Goal: Complete application form: Complete application form

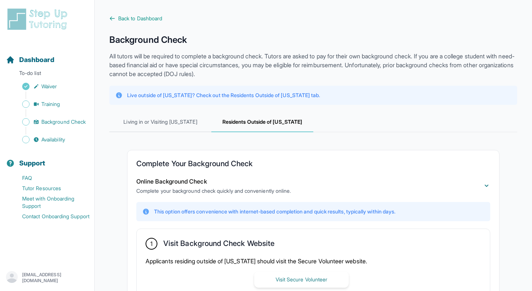
scroll to position [159, 0]
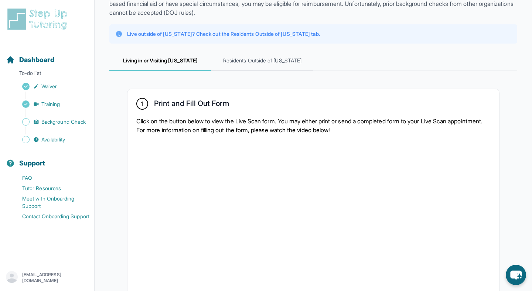
scroll to position [73, 0]
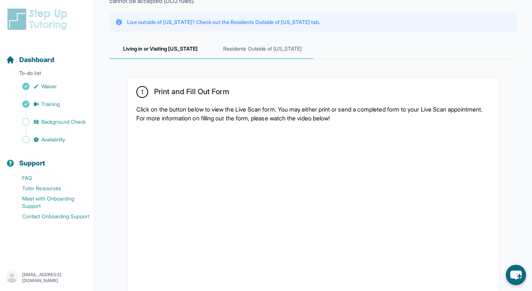
click at [249, 47] on span "Residents Outside of [US_STATE]" at bounding box center [262, 49] width 102 height 20
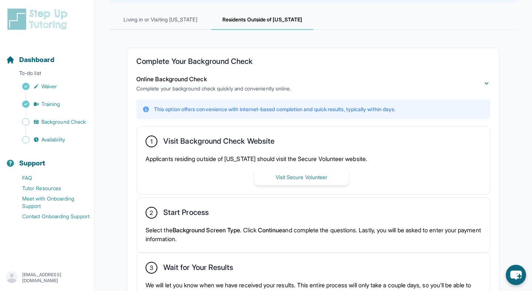
scroll to position [103, 0]
click at [299, 181] on button "Visit Secure Volunteer" at bounding box center [301, 177] width 95 height 16
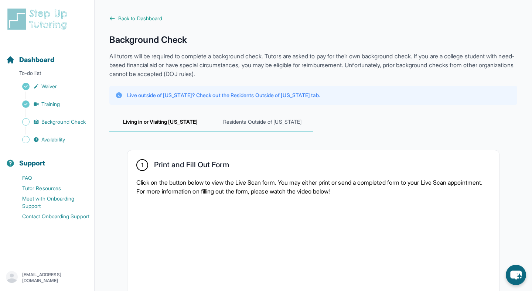
click at [263, 114] on span "Residents Outside of [US_STATE]" at bounding box center [262, 122] width 102 height 20
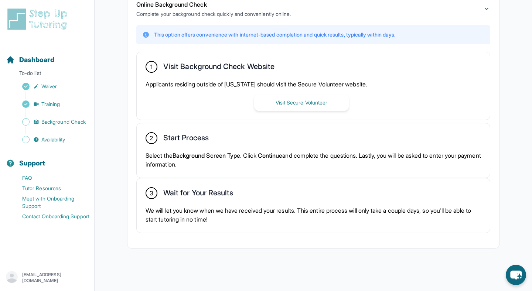
scroll to position [178, 0]
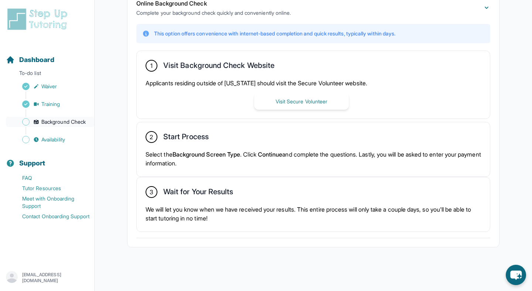
click at [47, 123] on span "Background Check" at bounding box center [63, 121] width 44 height 7
click at [56, 141] on span "Availability" at bounding box center [53, 139] width 24 height 7
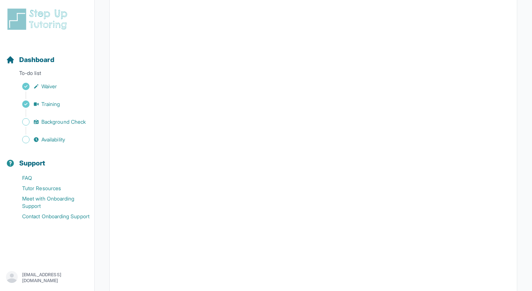
scroll to position [92, 0]
